Goal: Find specific page/section: Find specific page/section

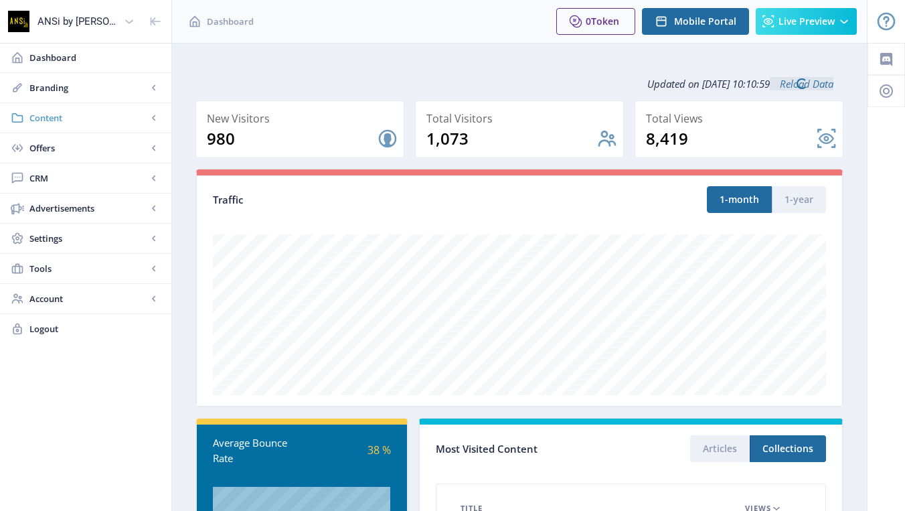
click at [76, 111] on span "Content" at bounding box center [88, 117] width 118 height 13
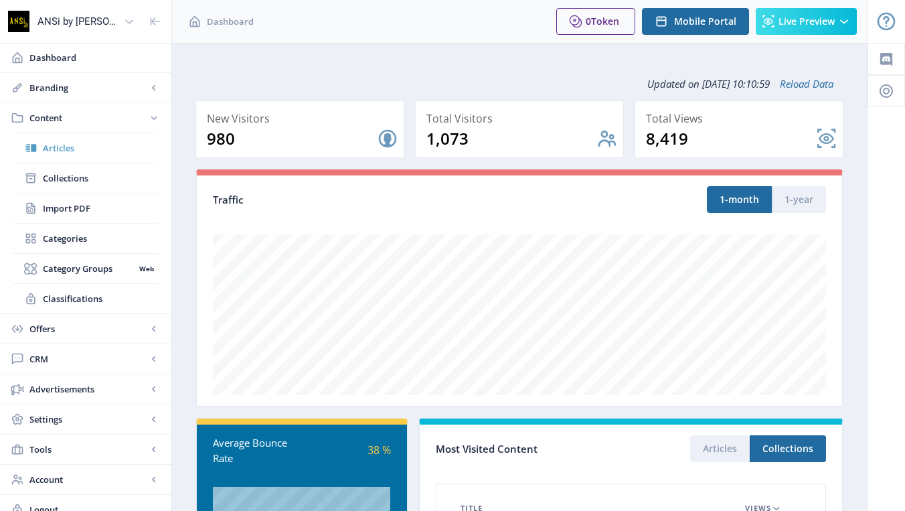
click at [73, 152] on span "Articles" at bounding box center [100, 147] width 115 height 13
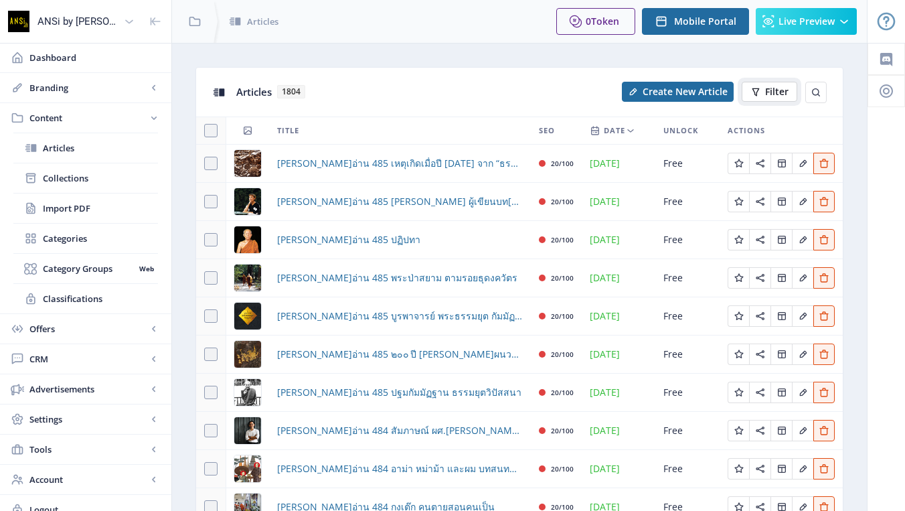
click at [766, 91] on span "Filter" at bounding box center [776, 91] width 23 height 11
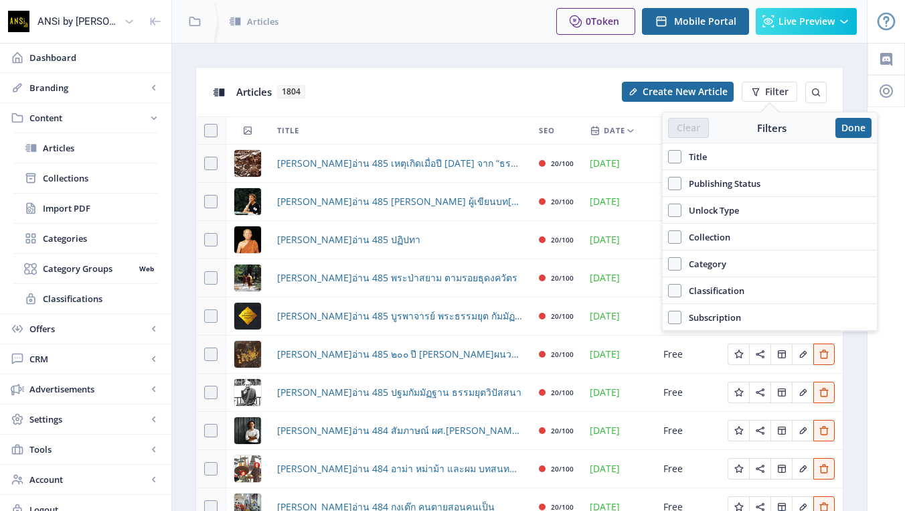
click at [695, 153] on span "Title" at bounding box center [693, 157] width 25 height 16
click at [669, 157] on input "Title" at bounding box center [668, 157] width 1 height 1
checkbox input "true"
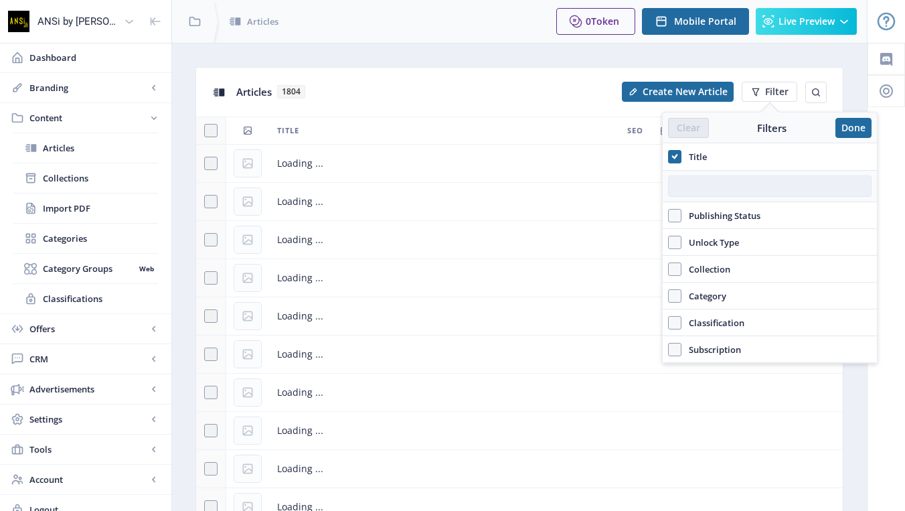
click at [701, 175] on input "text" at bounding box center [769, 185] width 203 height 21
type input "เจ้า[PERSON_NAME]"
click at [387, 86] on div "Articles 23" at bounding box center [416, 91] width 361 height 27
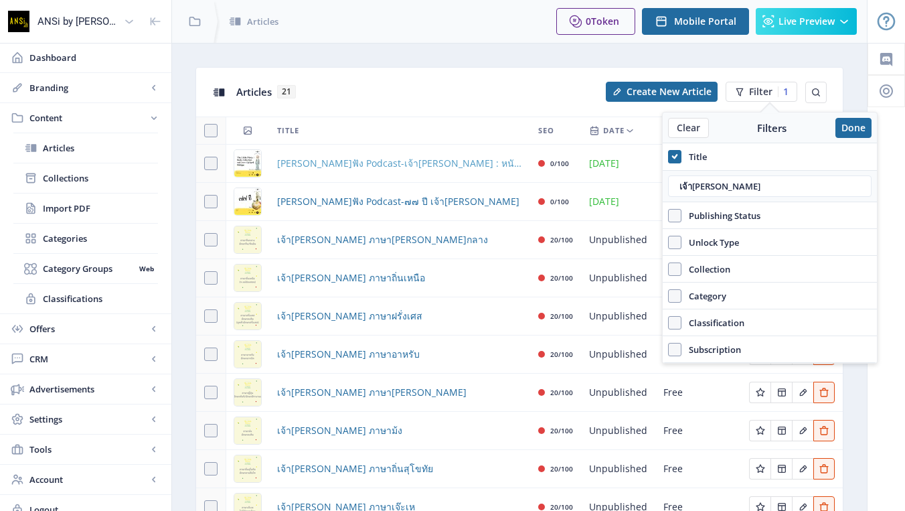
click at [472, 168] on span "[PERSON_NAME]ฟัง Podcast-เจ้า[PERSON_NAME] : หนังสือ การสะสม และการสนทนาข้ามวัฒ…" at bounding box center [399, 163] width 245 height 16
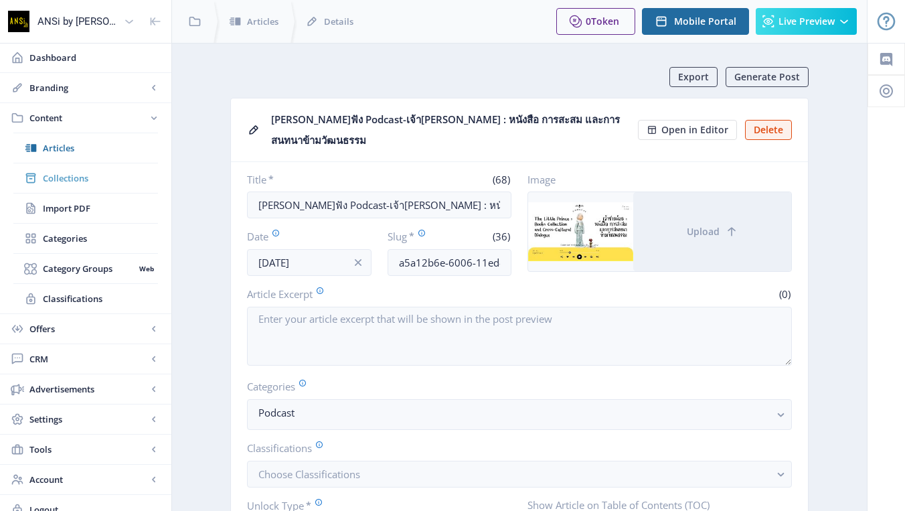
click at [100, 187] on link "Collections" at bounding box center [85, 177] width 145 height 29
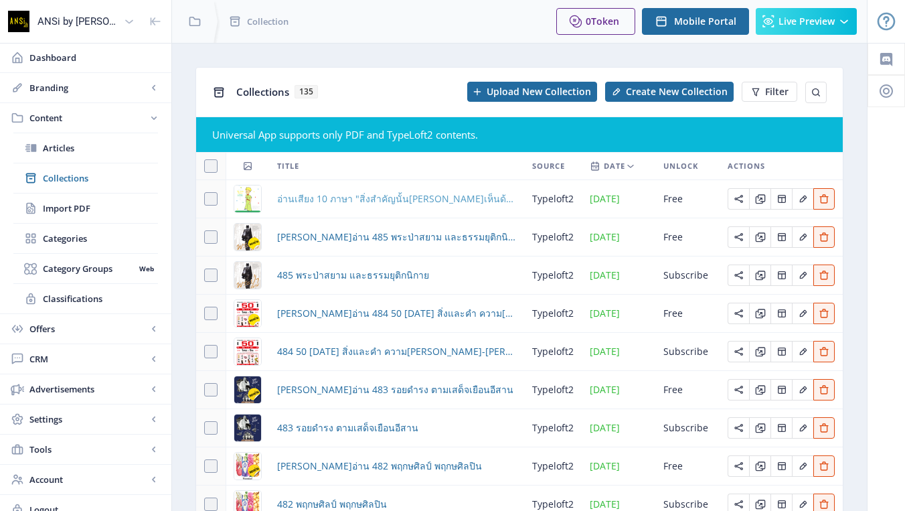
click at [333, 202] on span "อ่านเสียง 10 ภาษา "สิ่งสำคัญนั้น[PERSON_NAME]เห็นด้วย[PERSON_NAME]" วรรณกรรมเจ้…" at bounding box center [396, 199] width 239 height 16
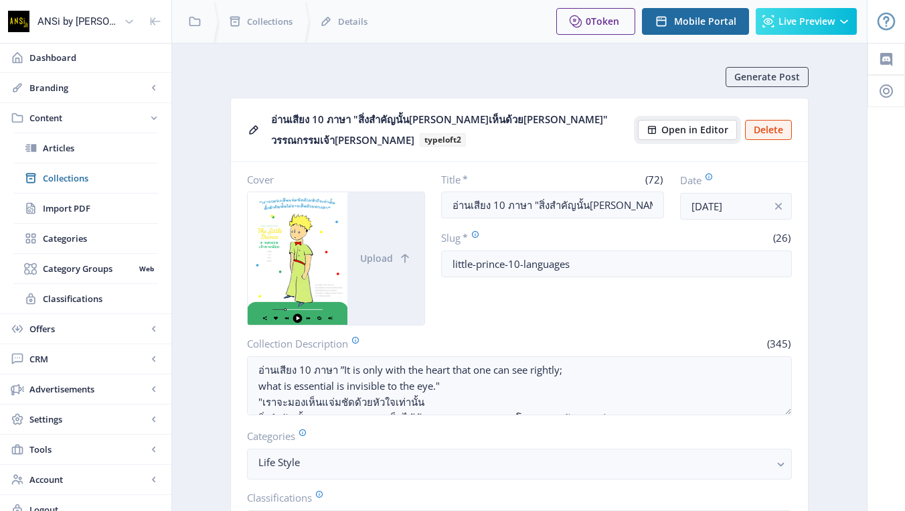
click at [670, 130] on span "Open in Editor" at bounding box center [694, 129] width 67 height 11
